Goal: Task Accomplishment & Management: Manage account settings

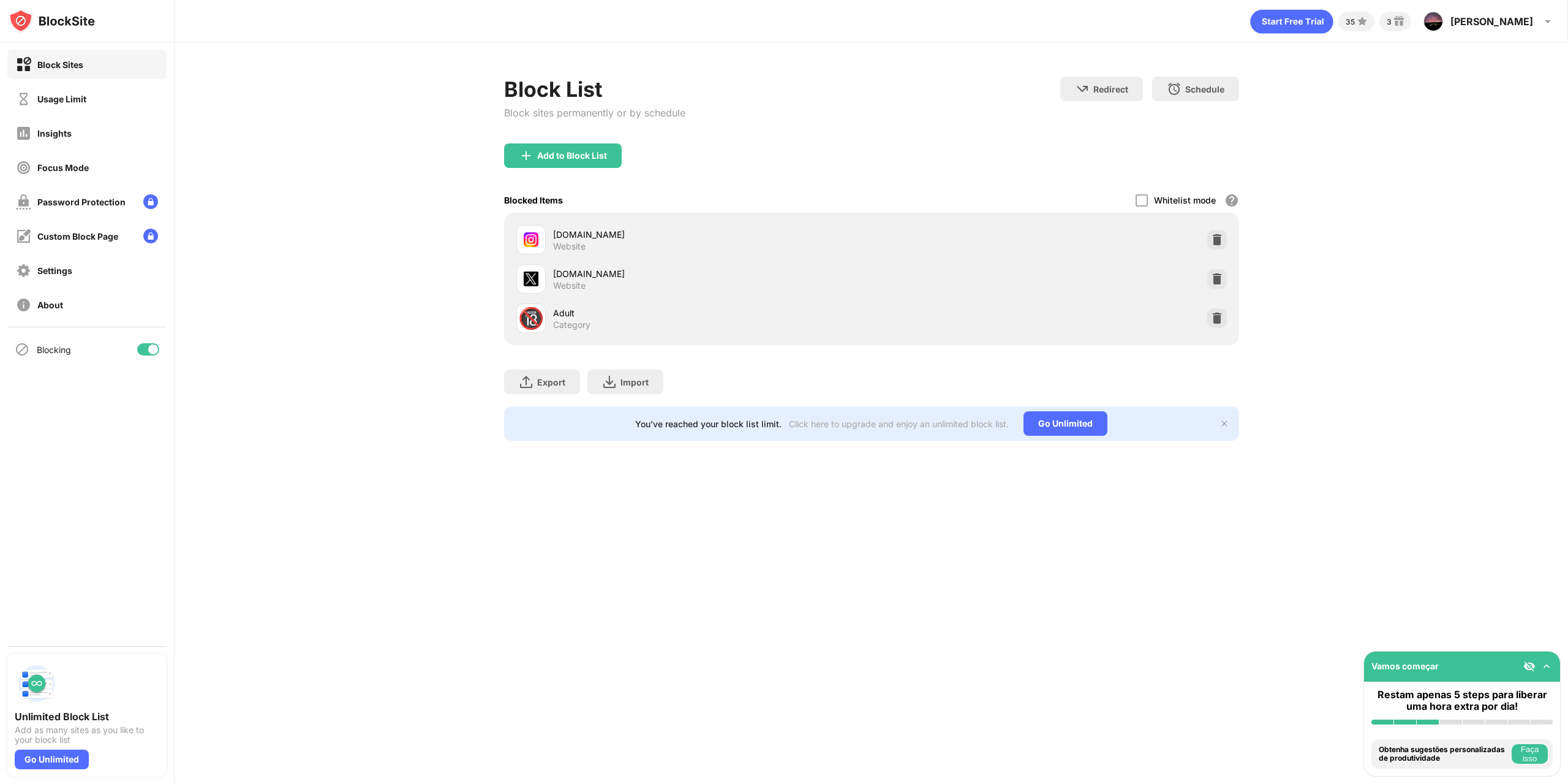
click at [93, 68] on div "Block Sites" at bounding box center [86, 64] width 159 height 29
click at [92, 67] on div "Block Sites" at bounding box center [86, 64] width 159 height 29
click at [1213, 286] on div at bounding box center [1216, 278] width 19 height 19
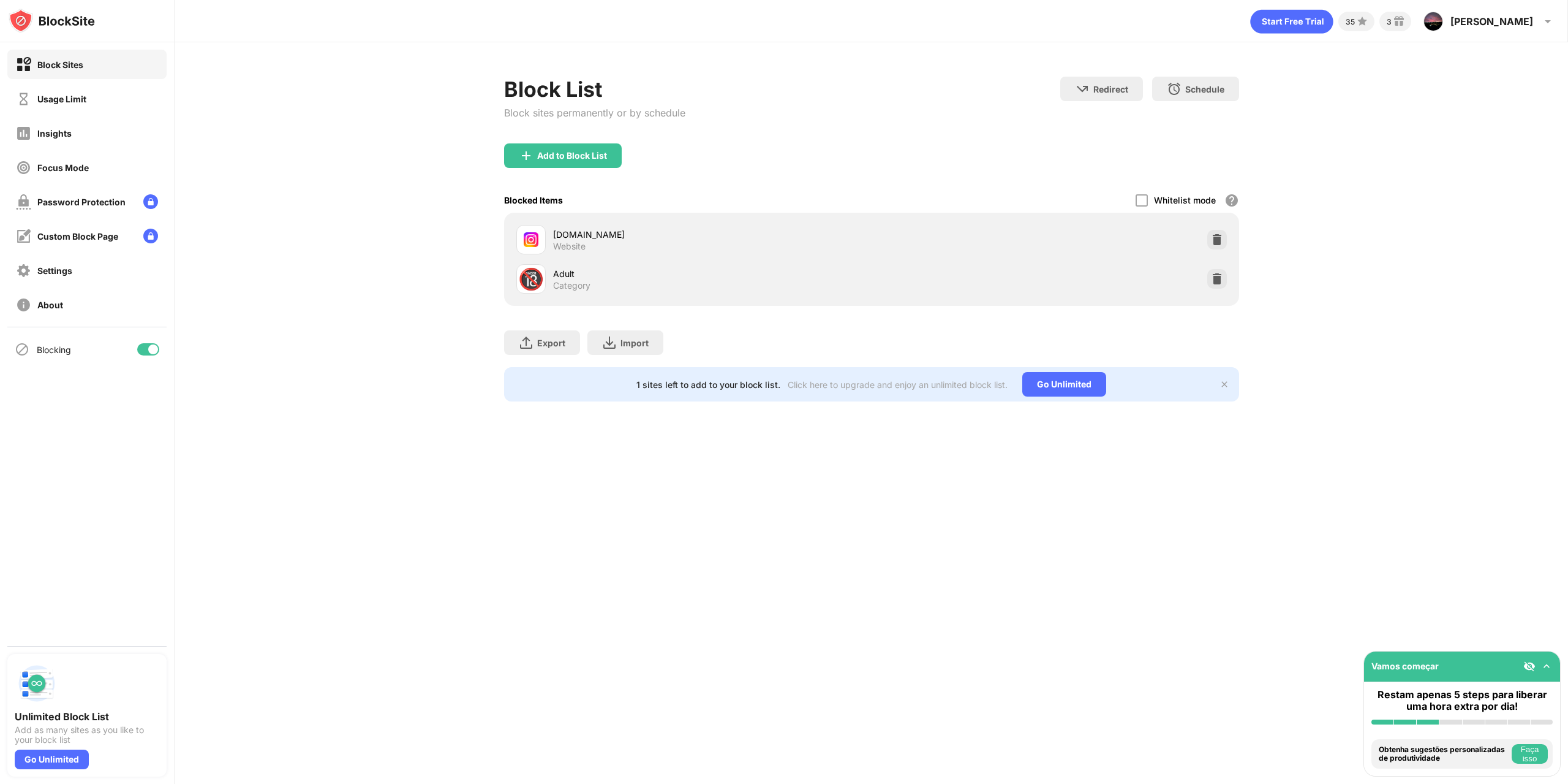
click at [1216, 239] on img at bounding box center [1216, 239] width 12 height 12
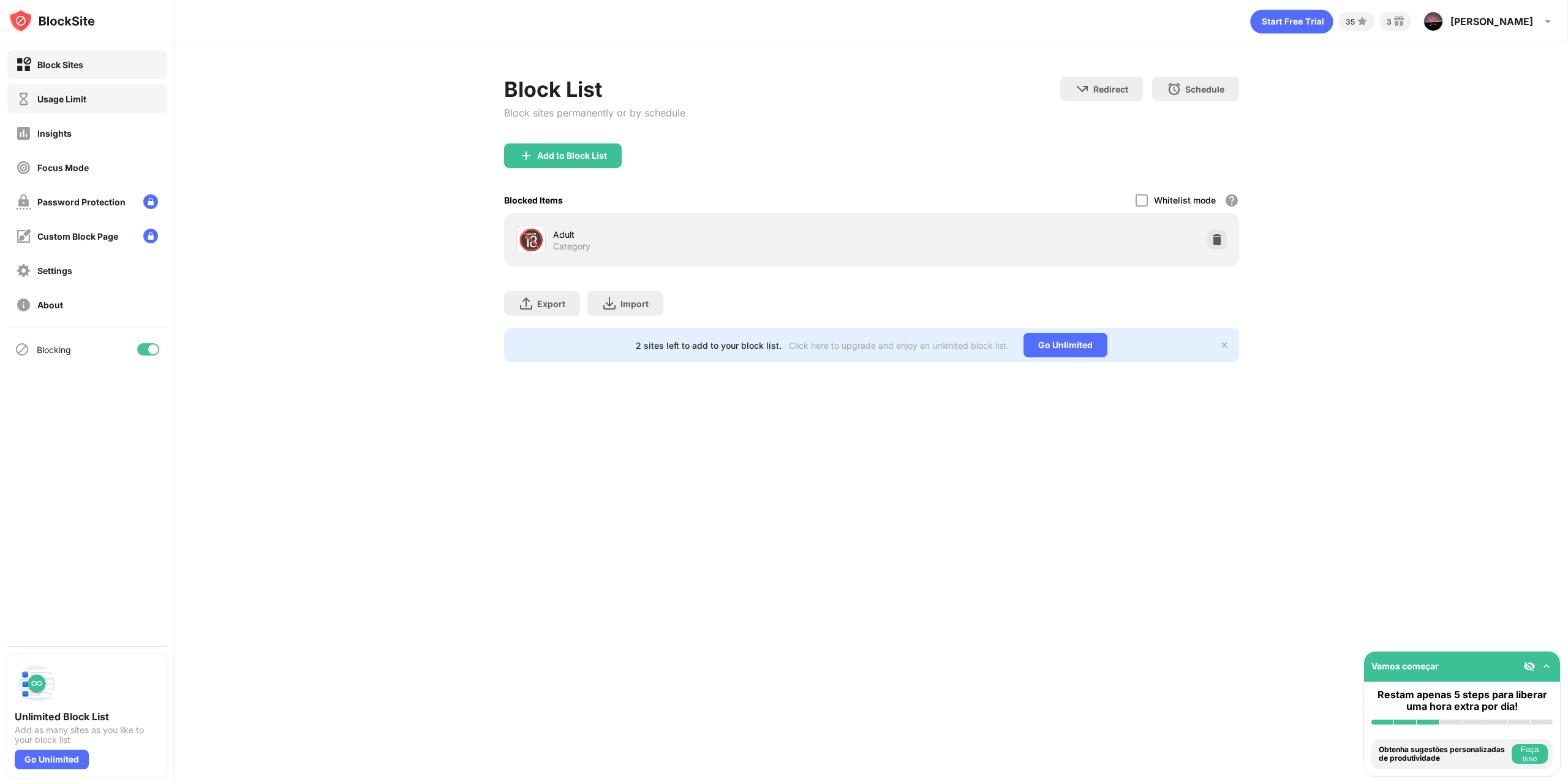
click at [63, 97] on div "Usage Limit" at bounding box center [62, 98] width 49 height 10
click at [67, 121] on div "Insights" at bounding box center [86, 133] width 159 height 29
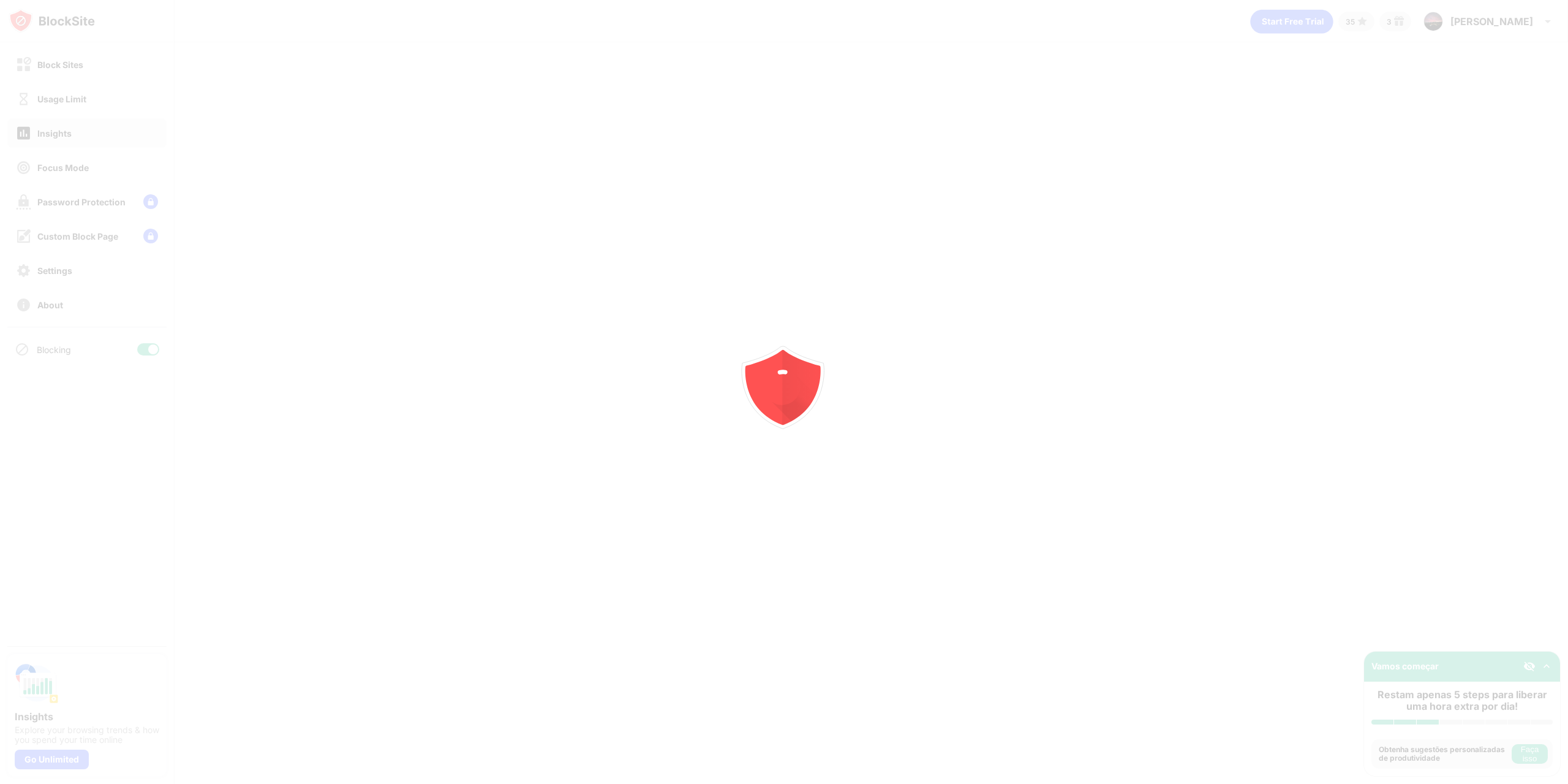
click at [72, 87] on div at bounding box center [784, 392] width 1568 height 784
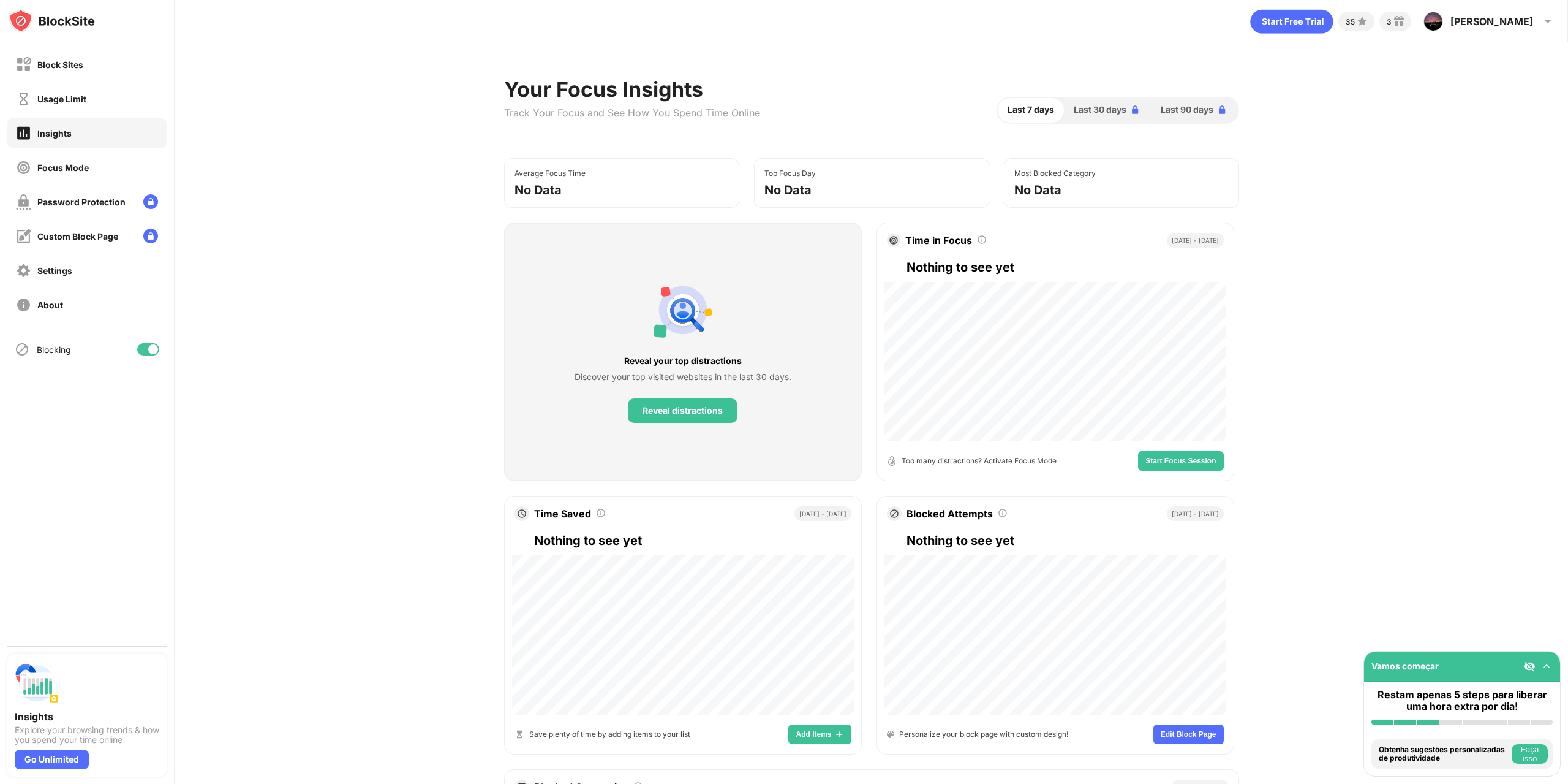
click at [72, 97] on div "Usage Limit" at bounding box center [62, 98] width 49 height 10
